Goal: Navigation & Orientation: Find specific page/section

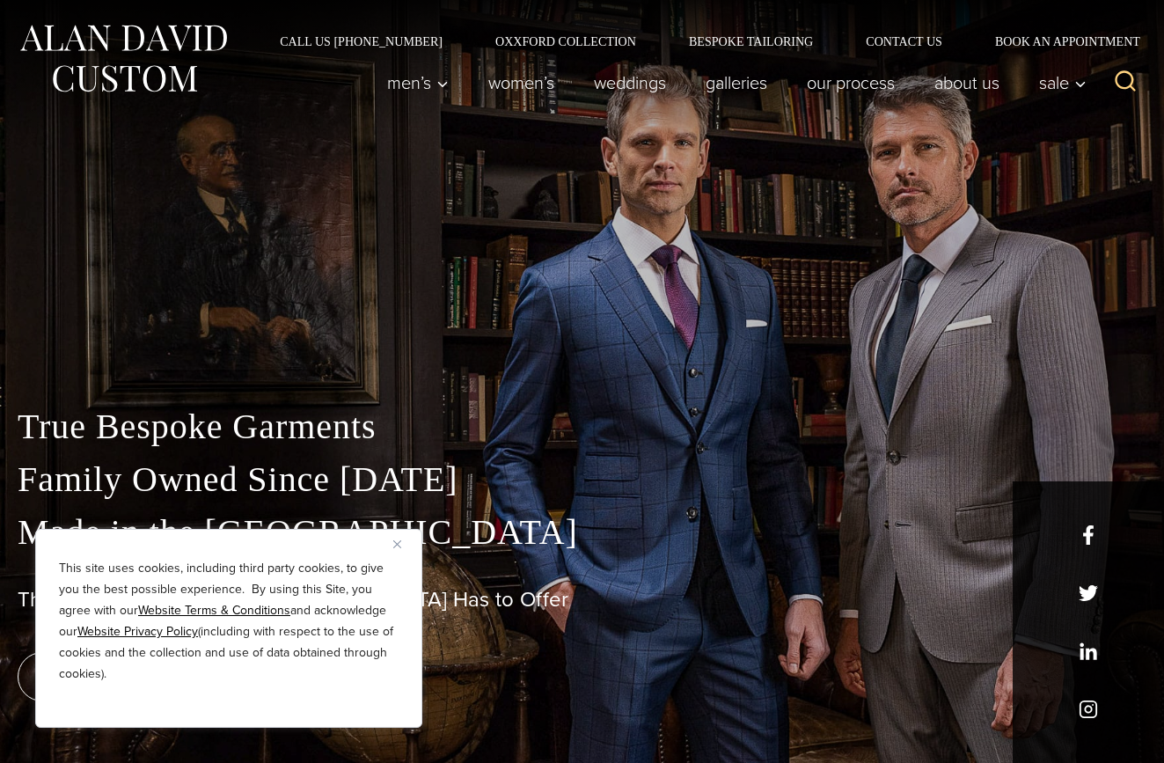
click at [398, 542] on img "Close" at bounding box center [397, 544] width 8 height 8
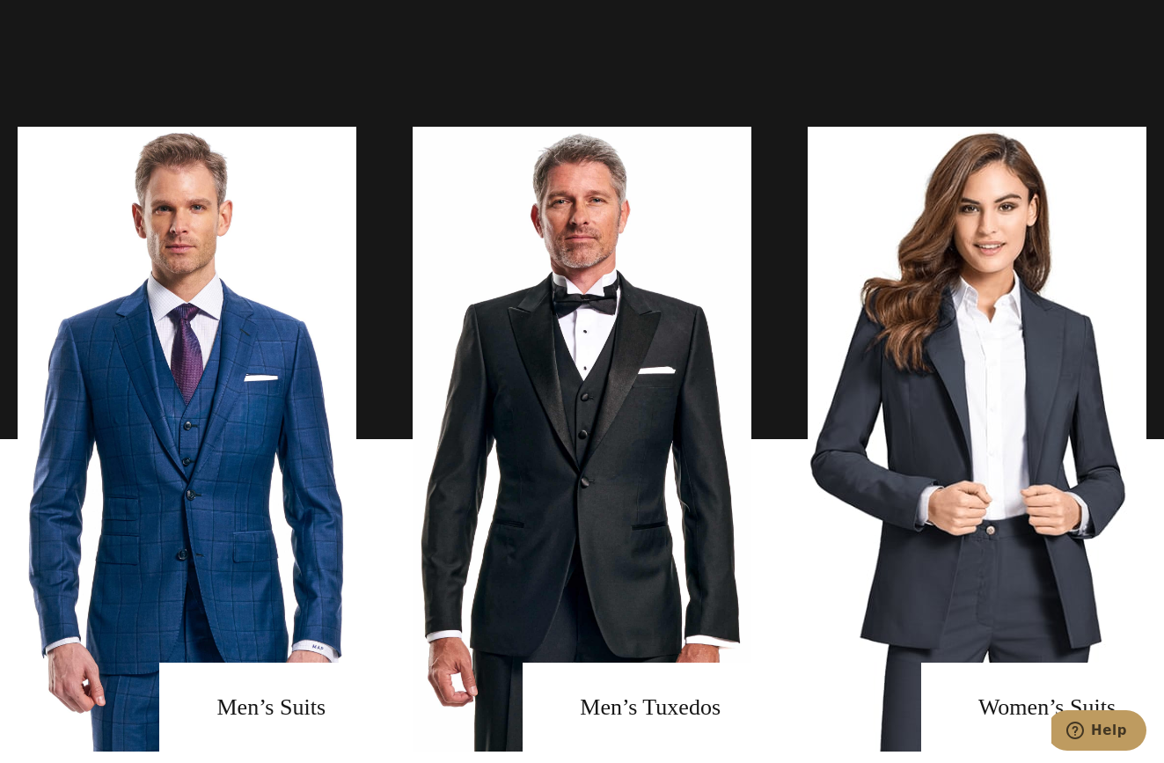
scroll to position [1408, 0]
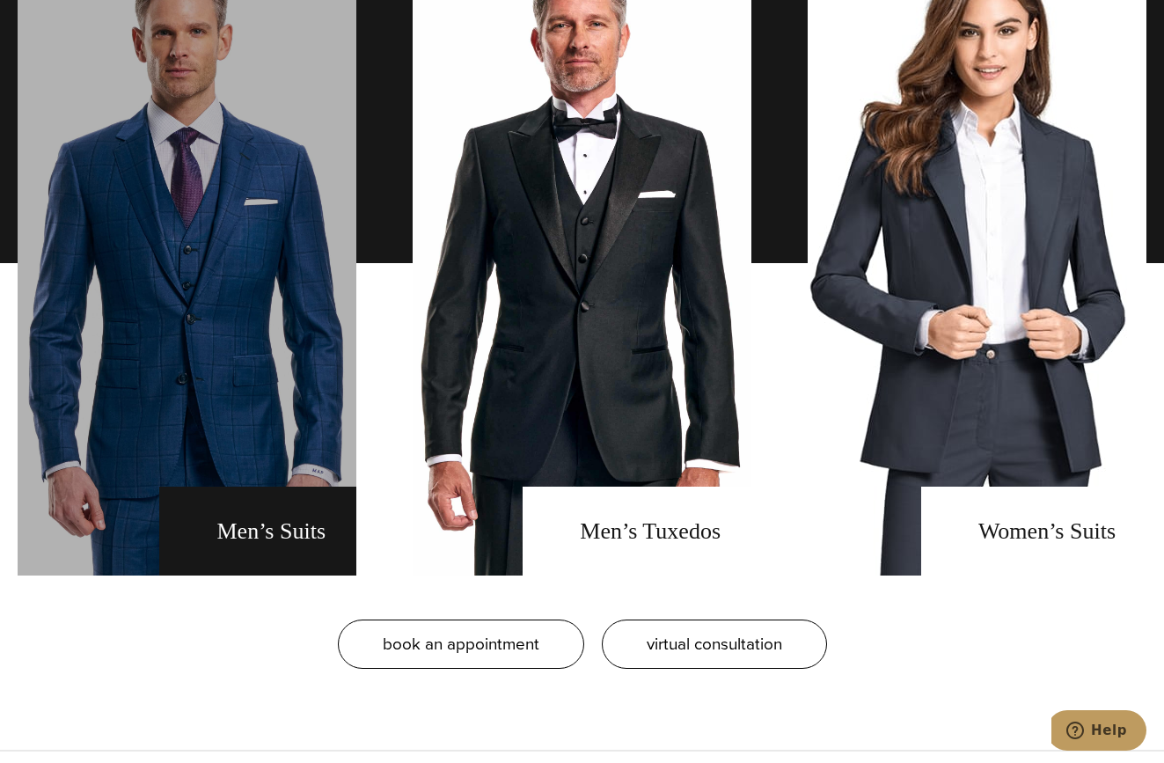
click at [334, 539] on link "men's suits" at bounding box center [187, 263] width 339 height 625
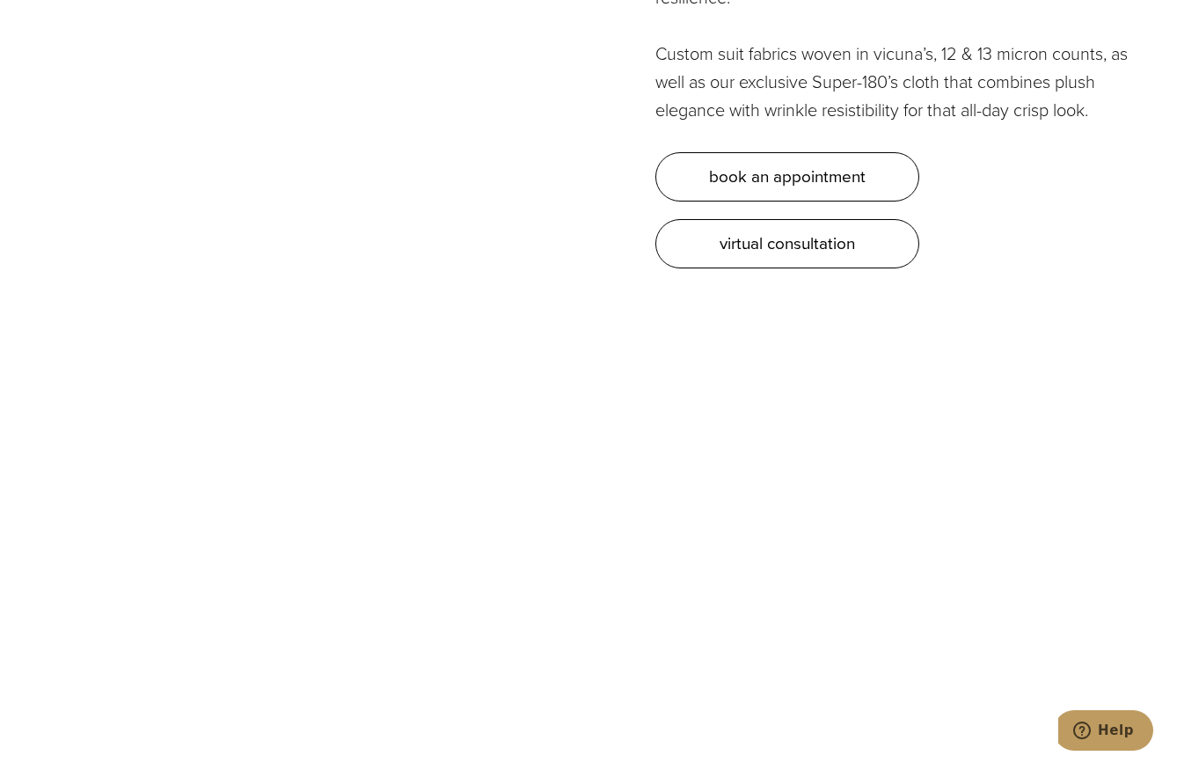
scroll to position [5367, 0]
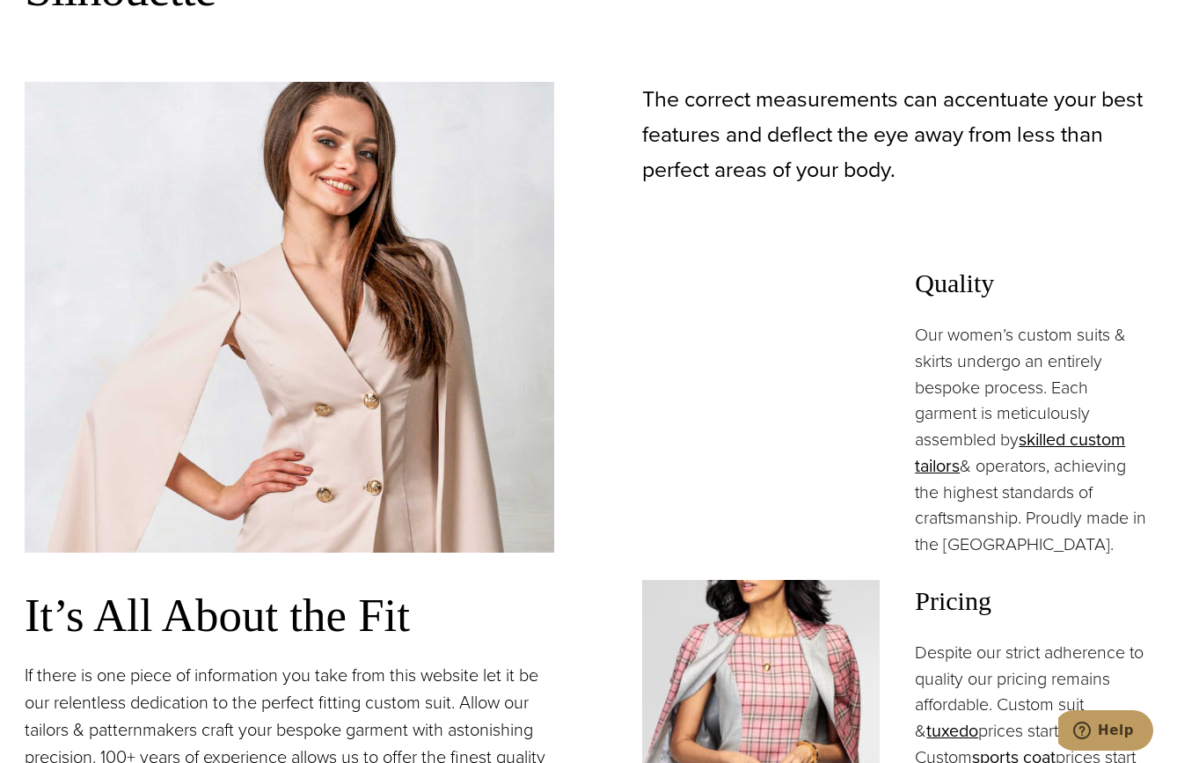
scroll to position [1232, 0]
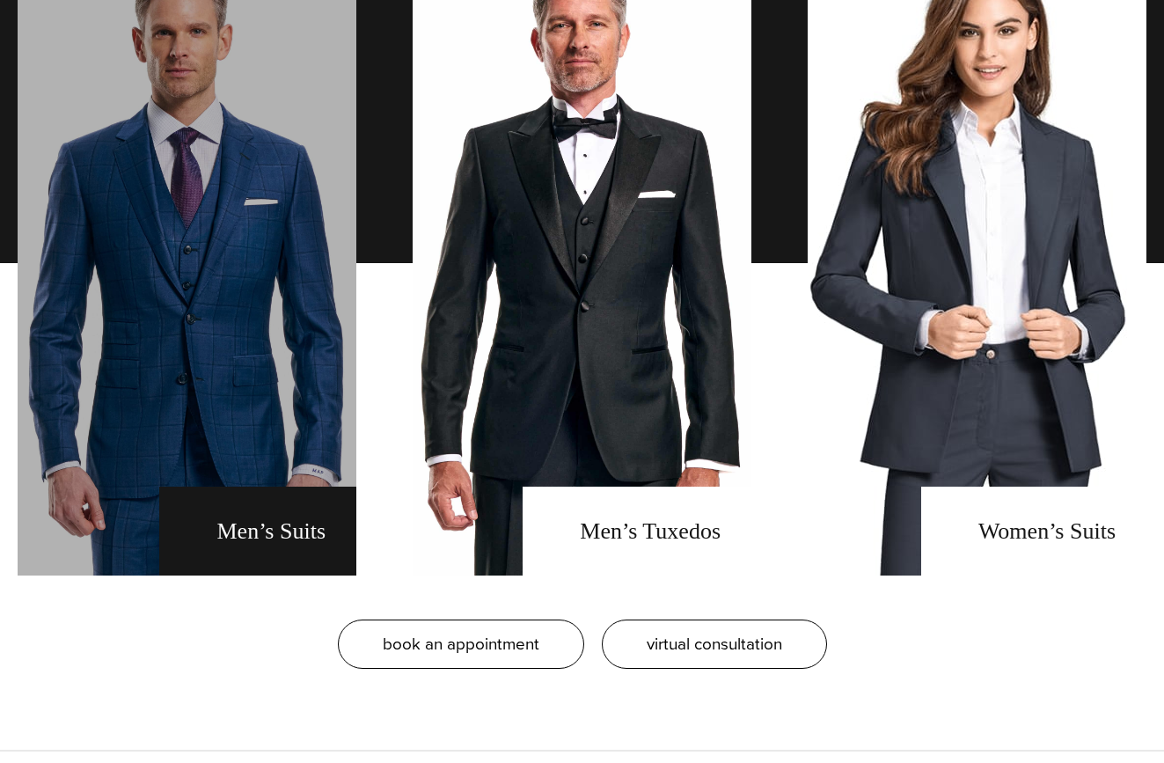
click at [274, 520] on link "men's suits" at bounding box center [187, 263] width 339 height 625
